Goal: Task Accomplishment & Management: Manage account settings

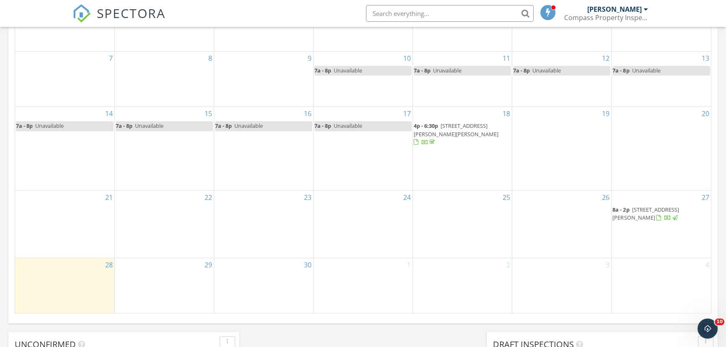
scroll to position [457, 0]
click at [155, 273] on div "29" at bounding box center [164, 285] width 99 height 55
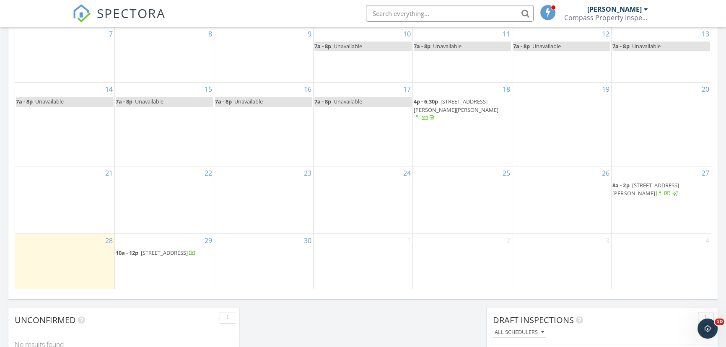
scroll to position [481, 0]
click at [152, 249] on span "9 Banks Dr, Weston 06883" at bounding box center [164, 253] width 47 height 8
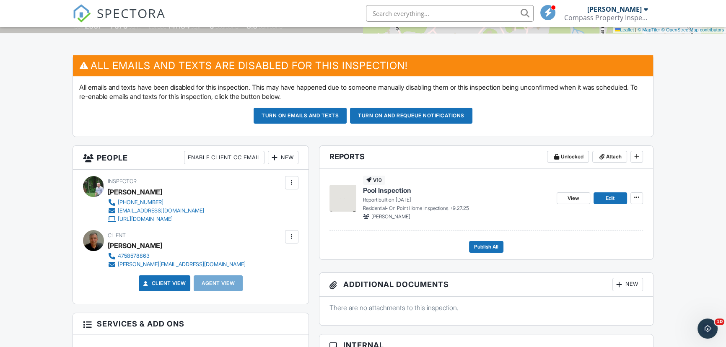
scroll to position [190, 0]
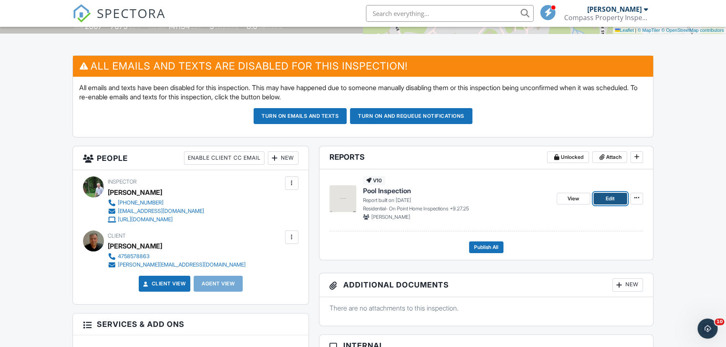
click at [611, 199] on span "Edit" at bounding box center [610, 199] width 9 height 8
